Goal: Book appointment/travel/reservation

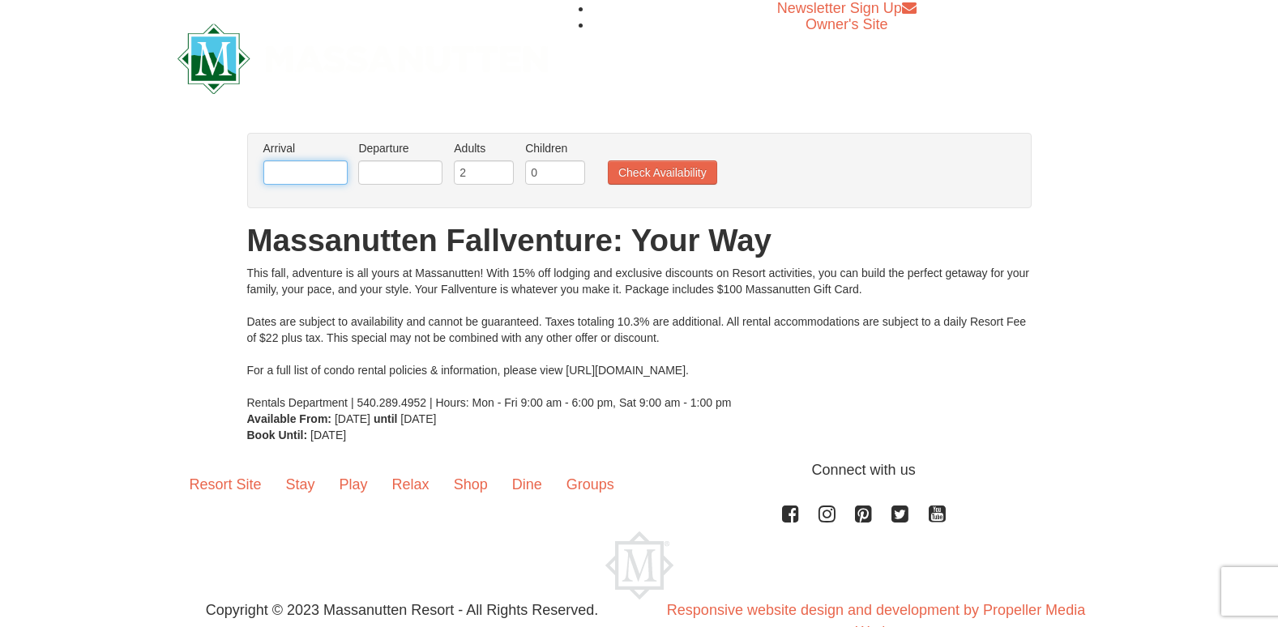
click at [312, 170] on input "text" at bounding box center [305, 172] width 84 height 24
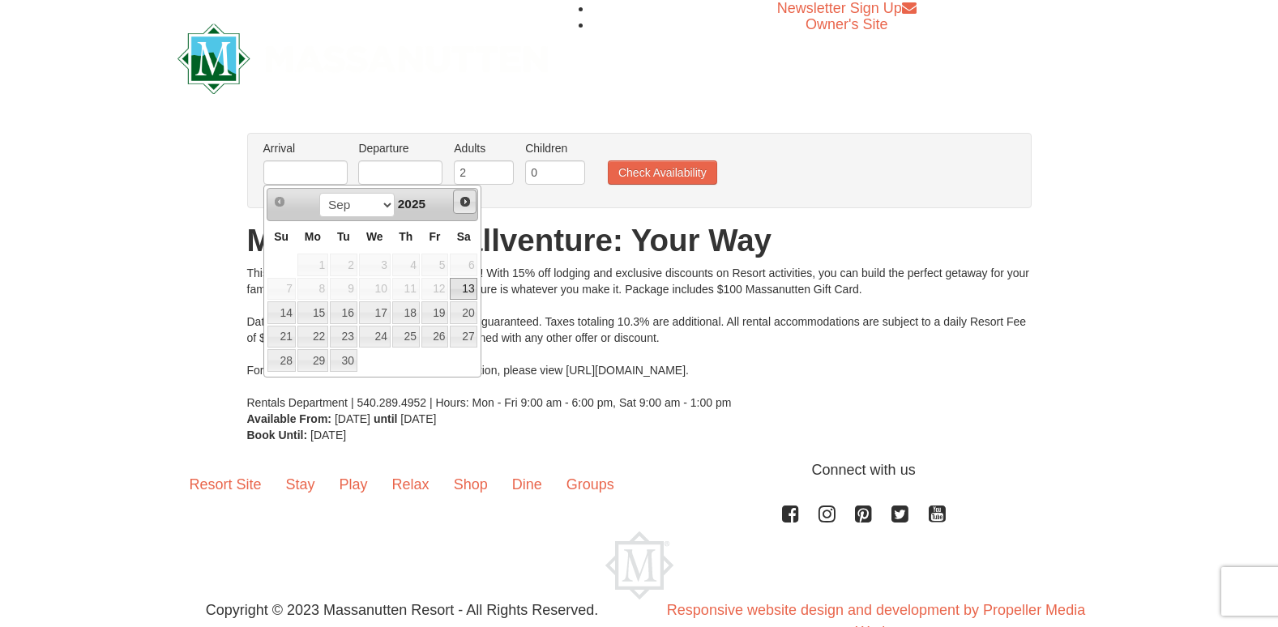
click at [470, 200] on span "Next" at bounding box center [465, 201] width 13 height 13
click at [345, 316] on link "14" at bounding box center [344, 312] width 28 height 23
type input "[DATE]"
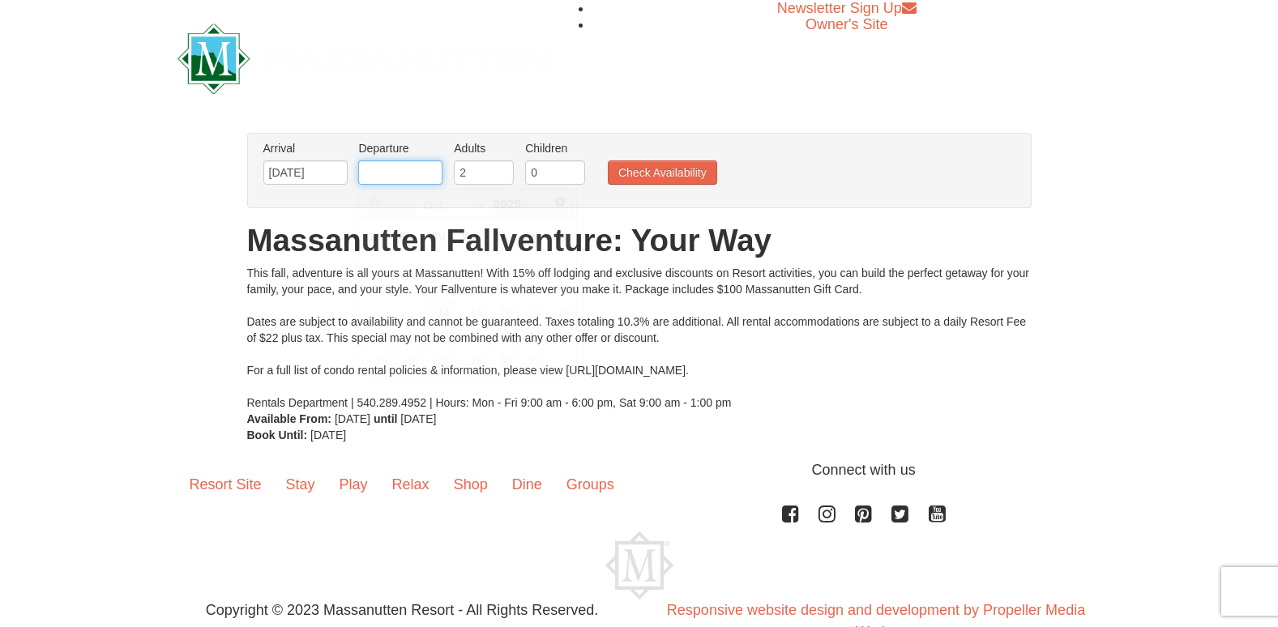
click at [417, 175] on input "text" at bounding box center [400, 172] width 84 height 24
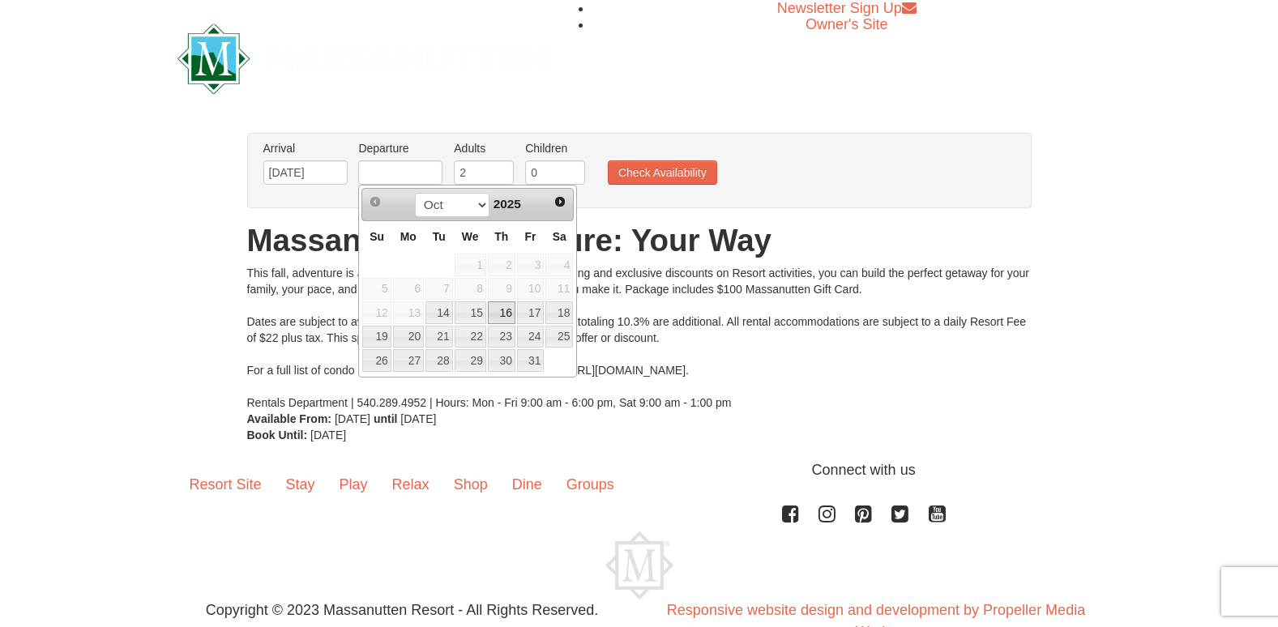
click at [500, 311] on link "16" at bounding box center [502, 312] width 28 height 23
type input "[DATE]"
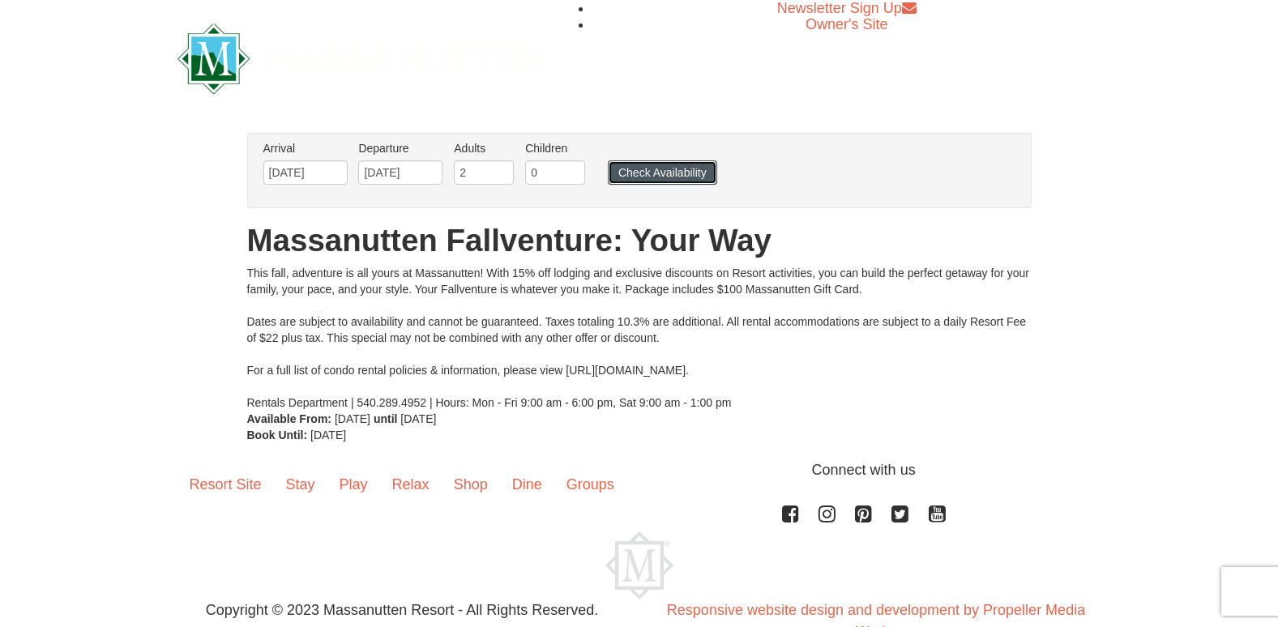
click at [666, 175] on button "Check Availability" at bounding box center [662, 172] width 109 height 24
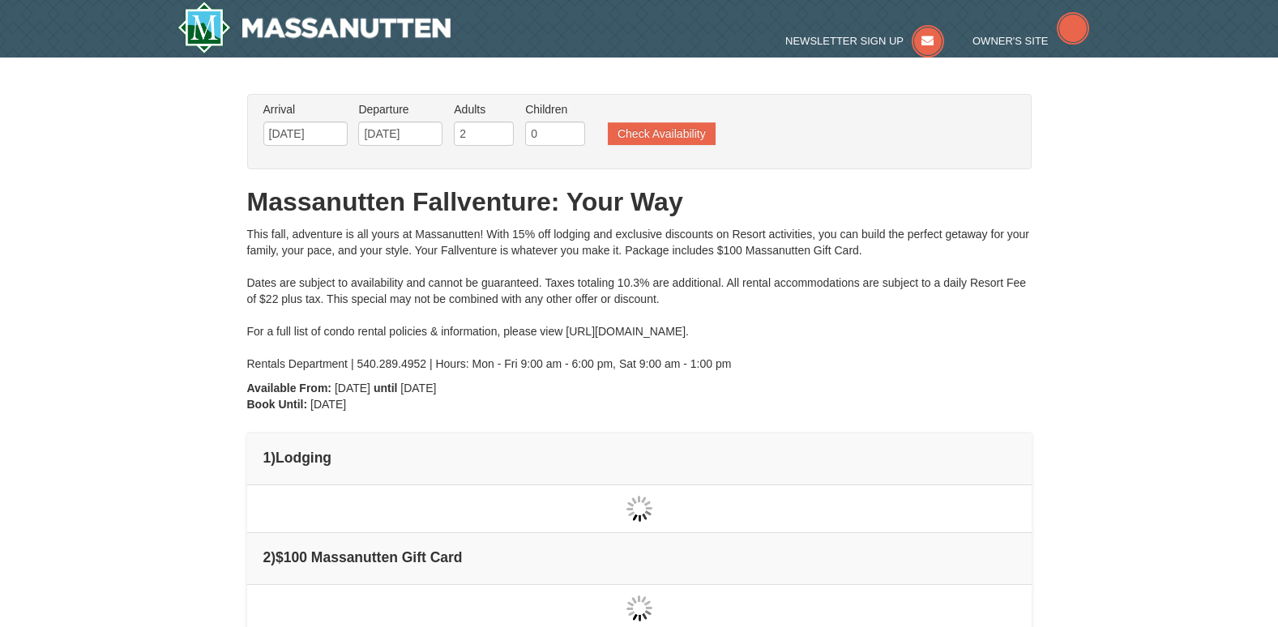
type input "[DATE]"
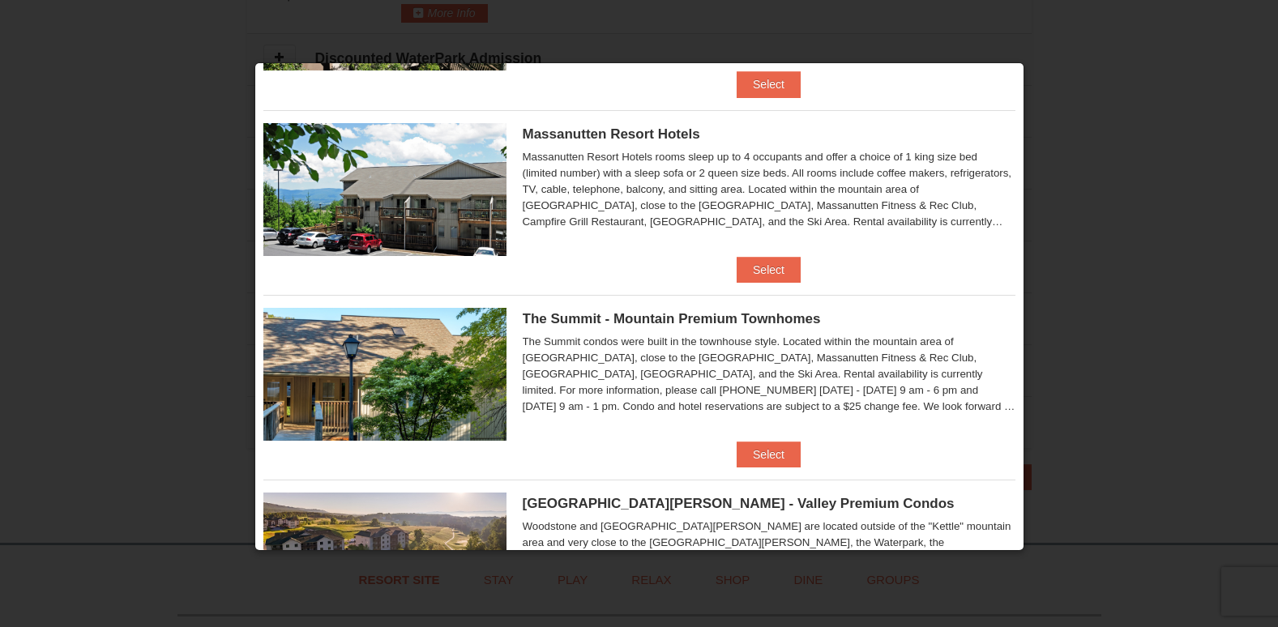
scroll to position [468, 0]
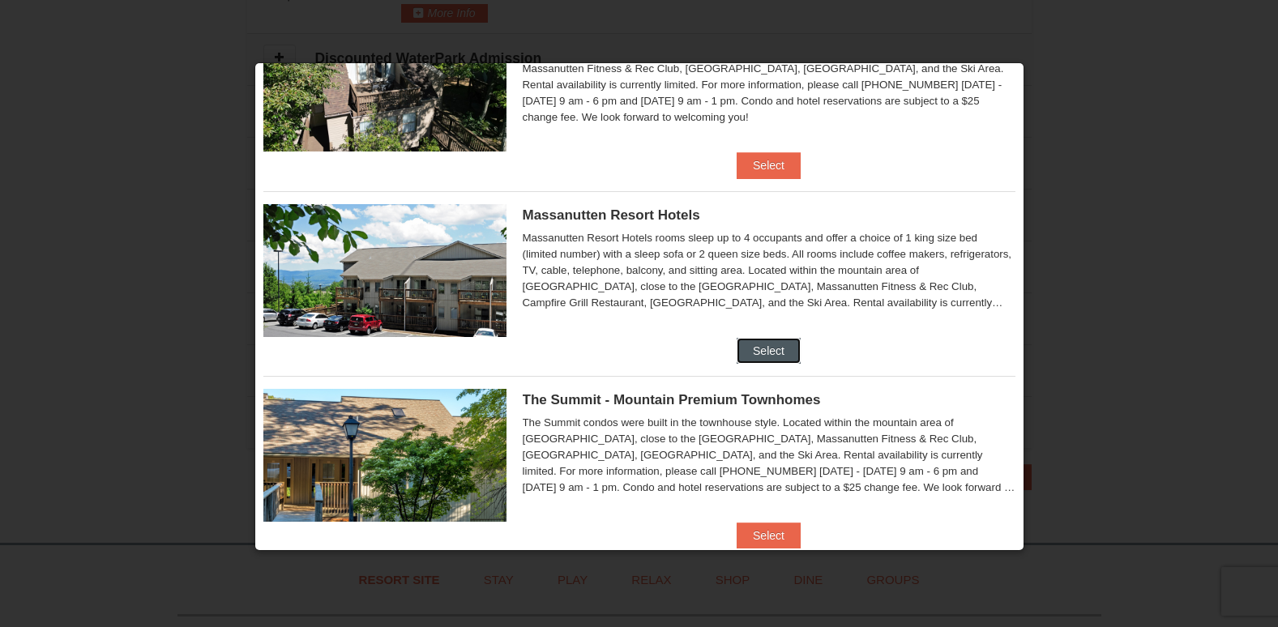
click at [770, 349] on button "Select" at bounding box center [769, 351] width 64 height 26
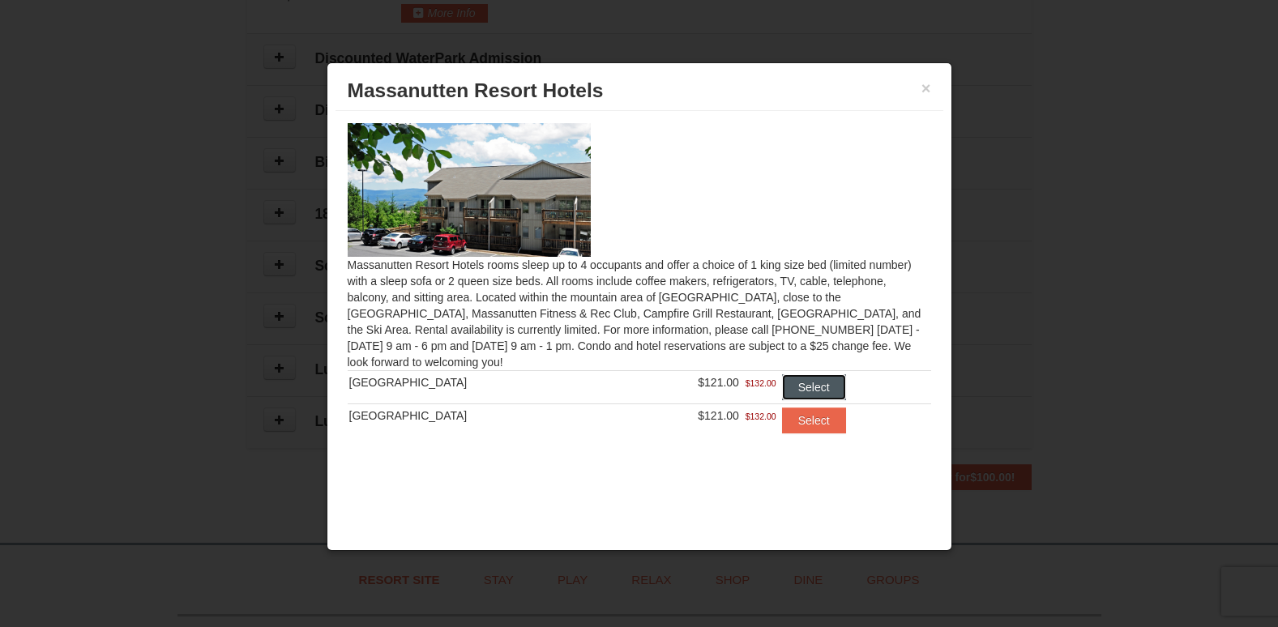
click at [801, 389] on button "Select" at bounding box center [814, 387] width 64 height 26
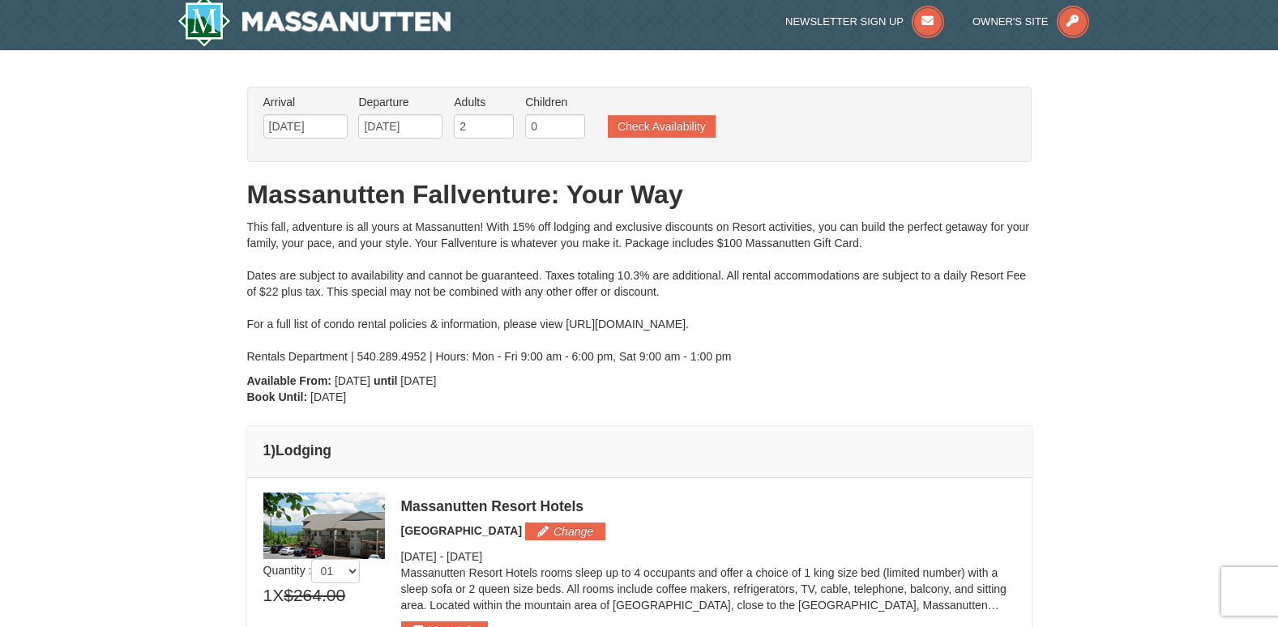
scroll to position [0, 0]
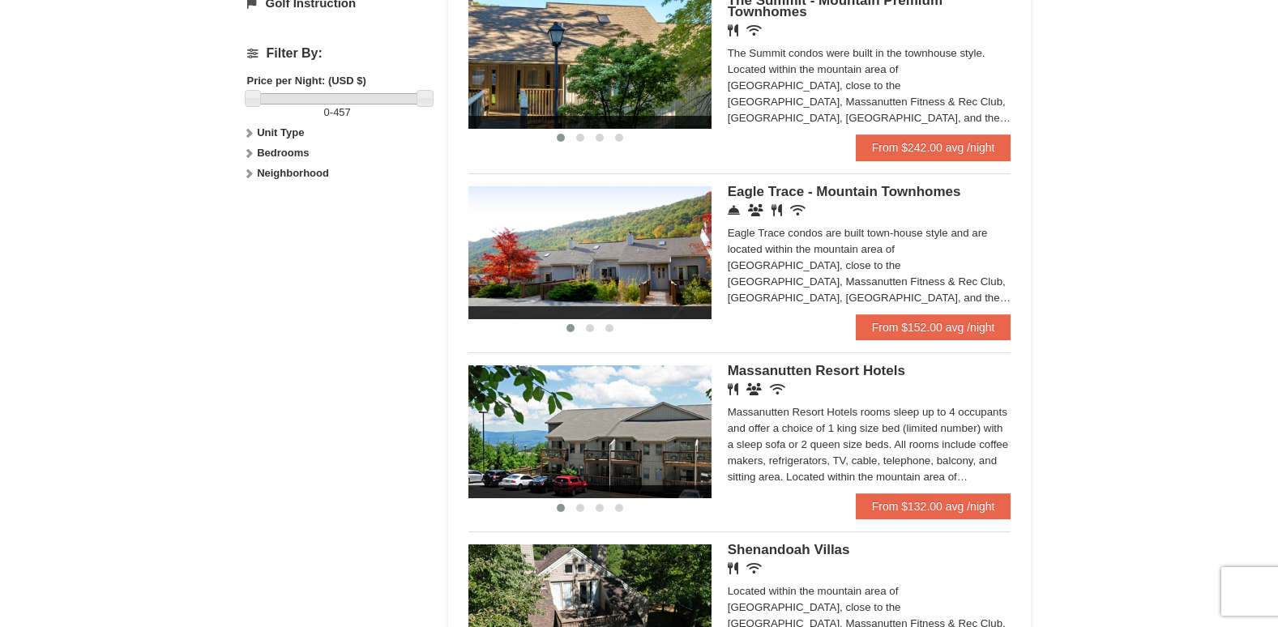
scroll to position [810, 0]
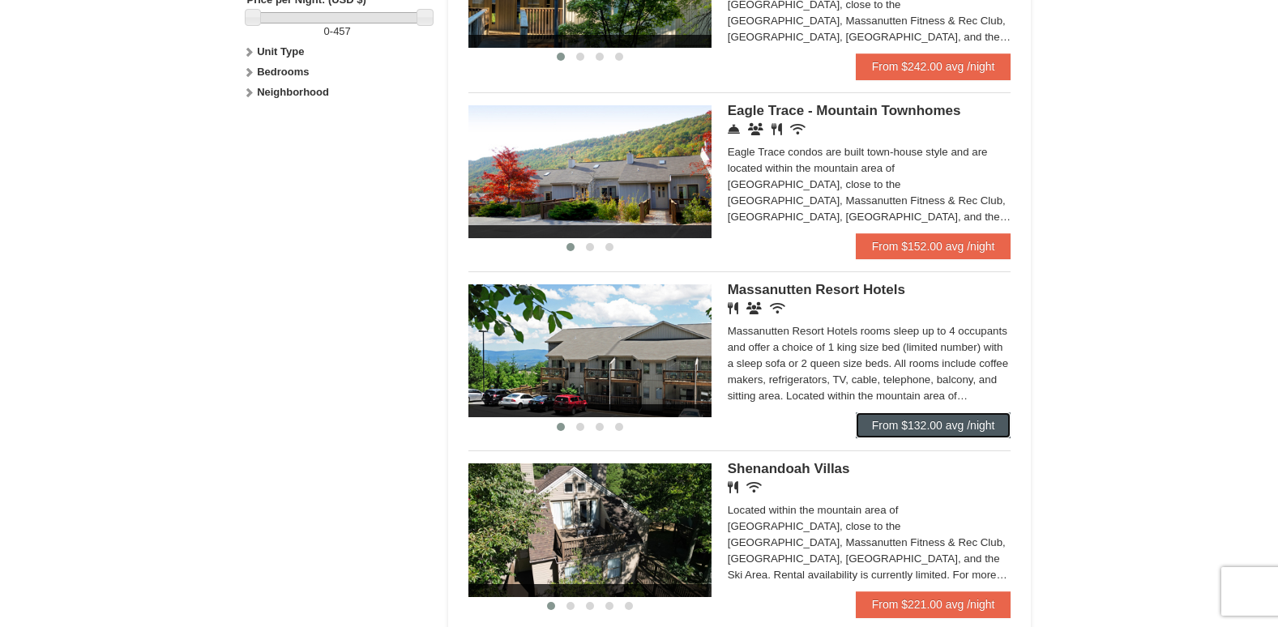
click at [906, 418] on link "From $132.00 avg /night" at bounding box center [934, 425] width 156 height 26
